Goal: Task Accomplishment & Management: Manage account settings

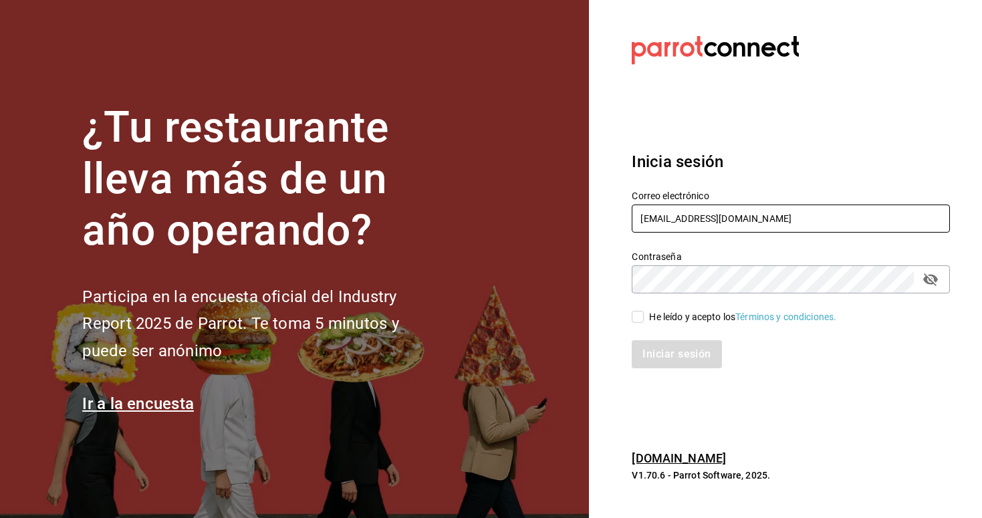
type input "andres237@hotmail.com"
click at [637, 315] on input "He leído y acepto los Términos y condiciones." at bounding box center [638, 317] width 12 height 12
checkbox input "true"
click at [656, 352] on button "Iniciar sesión" at bounding box center [677, 354] width 91 height 28
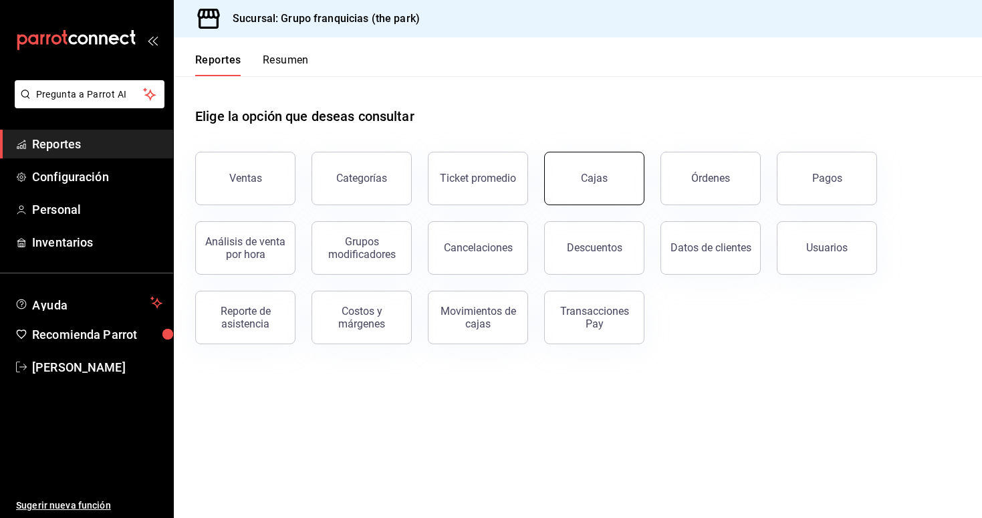
click at [604, 182] on div "Cajas" at bounding box center [594, 178] width 27 height 16
